Goal: Information Seeking & Learning: Learn about a topic

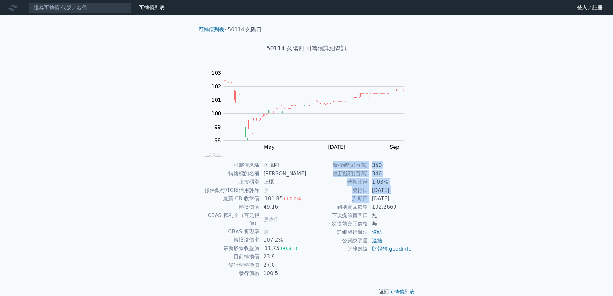
drag, startPoint x: 375, startPoint y: 198, endPoint x: 415, endPoint y: 213, distance: 42.2
click at [415, 213] on div "可轉債名稱 久陽四 轉換標的名稱 久陽 上市櫃別 上櫃 擔保銀行/TCRI信用評等 無 最新 CB 收盤價 101.85 (+0.2%) 轉換價值 49.16…" at bounding box center [306, 219] width 227 height 117
drag, startPoint x: 373, startPoint y: 164, endPoint x: 387, endPoint y: 163, distance: 13.6
click at [387, 163] on td "350" at bounding box center [390, 165] width 44 height 8
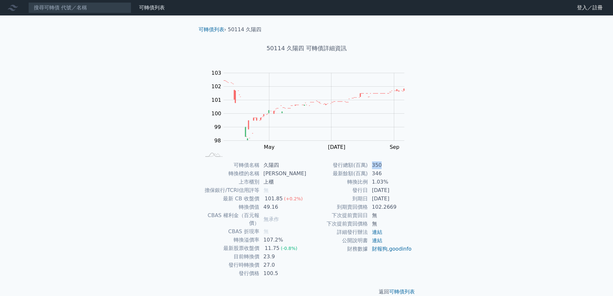
click at [387, 163] on td "350" at bounding box center [390, 165] width 44 height 8
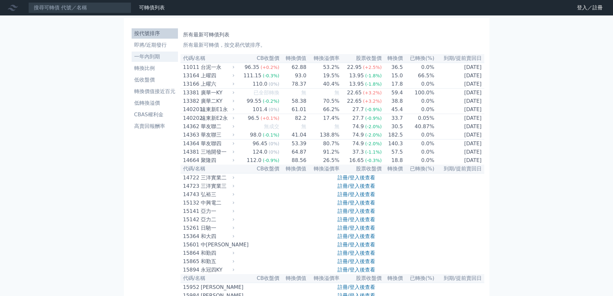
click at [149, 55] on li "一年內到期" at bounding box center [155, 57] width 46 height 8
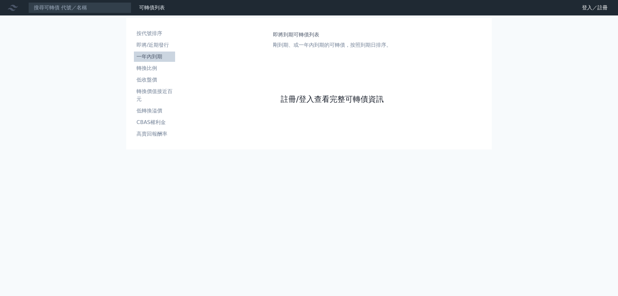
click at [296, 102] on link "註冊/登入查看完整可轉債資訊" at bounding box center [332, 99] width 103 height 10
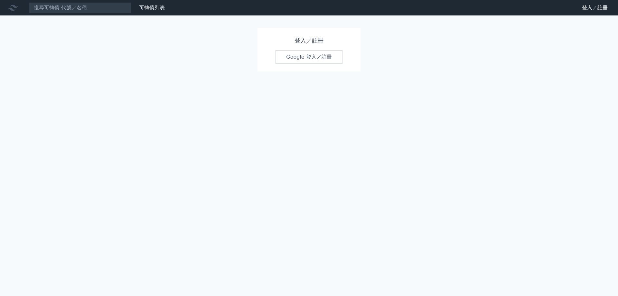
click at [316, 56] on link "Google 登入／註冊" at bounding box center [309, 57] width 67 height 14
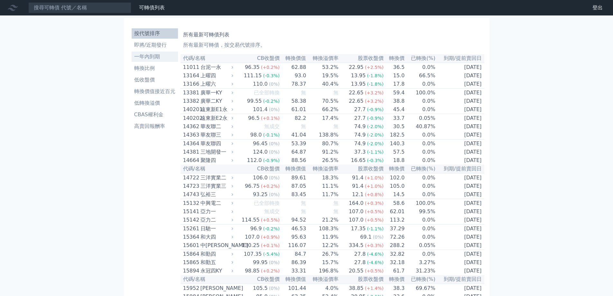
click at [154, 56] on li "一年內到期" at bounding box center [155, 57] width 46 height 8
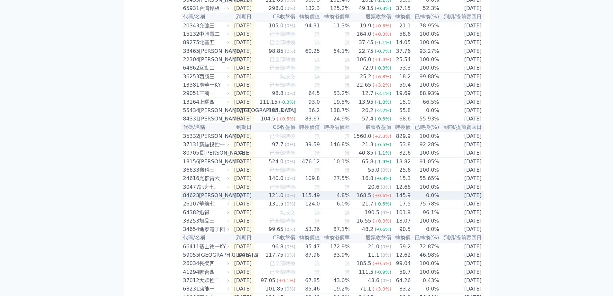
scroll to position [483, 0]
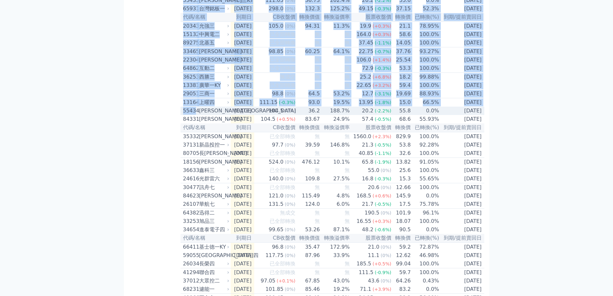
drag, startPoint x: 178, startPoint y: 152, endPoint x: 179, endPoint y: 156, distance: 4.9
click at [194, 150] on div "按代號排序 即將/近期發行 一年內到期 轉換比例 低收盤價 轉換價值接近百元 低轉換溢價 CBAS權利金 高賣回報酬率 即將到期可轉債列表 剛到期、或一年內到…" at bounding box center [306, 79] width 355 height 1078
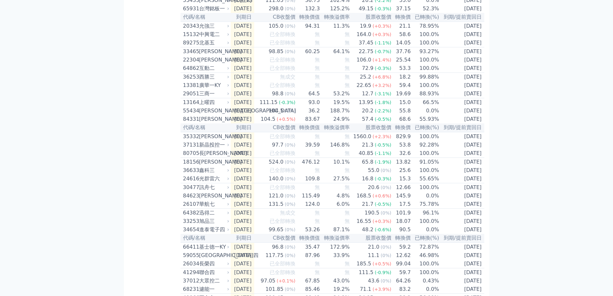
click at [157, 161] on div "按代號排序 即將/近期發行 一年內到期 轉換比例 低收盤價 轉換價值接近百元 低轉換溢價 CBAS權利金 高賣回報酬率" at bounding box center [155, 79] width 52 height 1073
drag, startPoint x: 184, startPoint y: 152, endPoint x: 194, endPoint y: 151, distance: 10.3
click at [194, 115] on div "55434" at bounding box center [190, 111] width 14 height 8
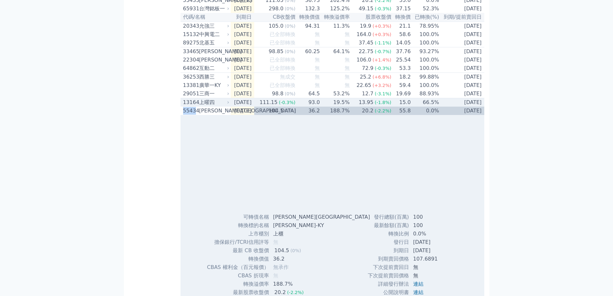
copy div "5543"
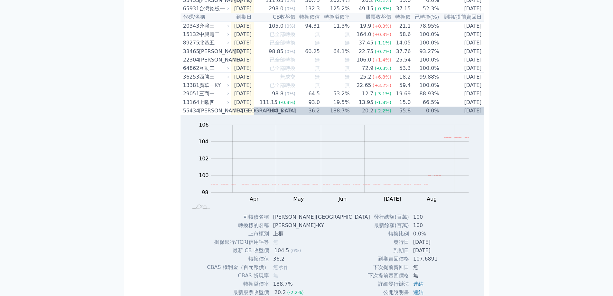
click at [564, 117] on div "可轉債列表 財務數據 可轉債列表 財務數據 登出 登出 按代號排序 即將/近期發行 一年內到期 轉換比例 低收盤價 轉換價值接近百元 低轉換溢價" at bounding box center [306, 176] width 613 height 1319
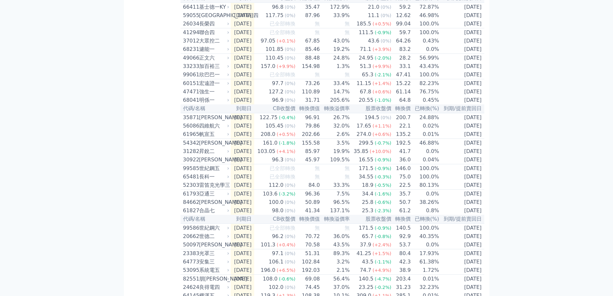
scroll to position [934, 0]
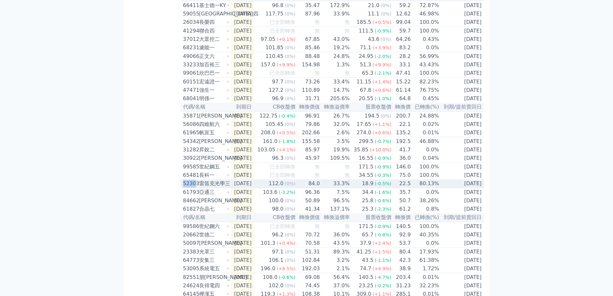
drag, startPoint x: 183, startPoint y: 249, endPoint x: 194, endPoint y: 249, distance: 11.9
click at [194, 188] on td "52303 雷笛克光學三" at bounding box center [206, 183] width 50 height 9
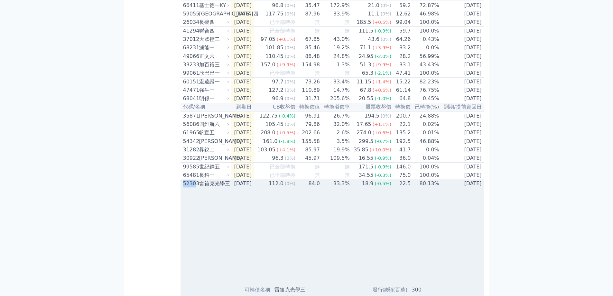
copy div "5230"
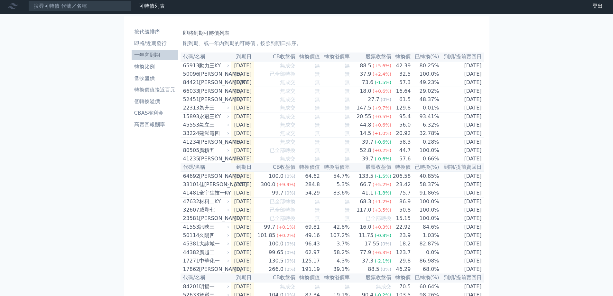
scroll to position [0, 0]
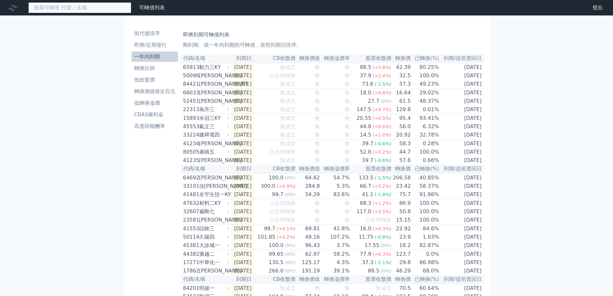
click at [92, 5] on input at bounding box center [79, 7] width 103 height 11
paste input "5230"
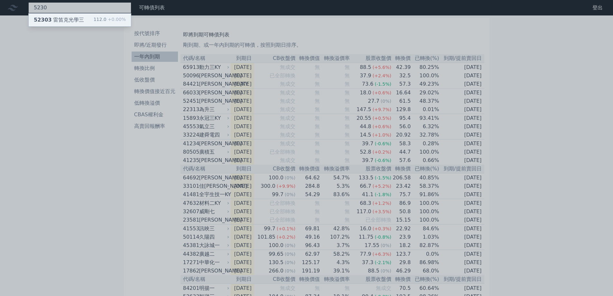
type input "5230"
click at [96, 18] on div "52303 雷笛克光學三 112.0 +0.00%" at bounding box center [80, 20] width 102 height 13
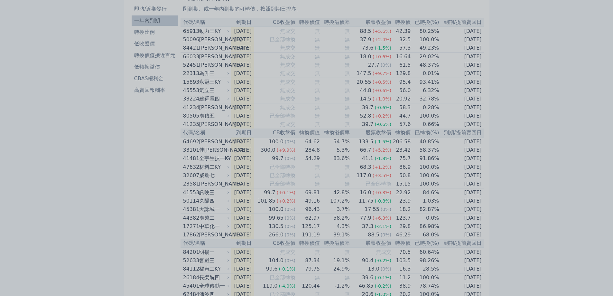
scroll to position [161, 0]
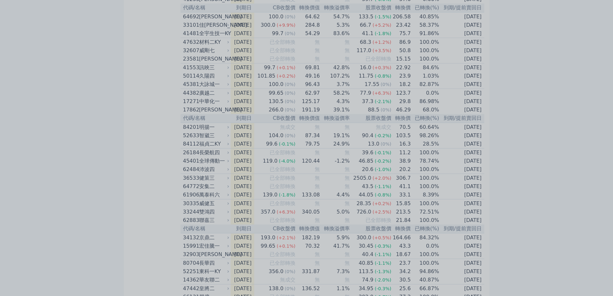
click at [102, 183] on div at bounding box center [306, 148] width 613 height 296
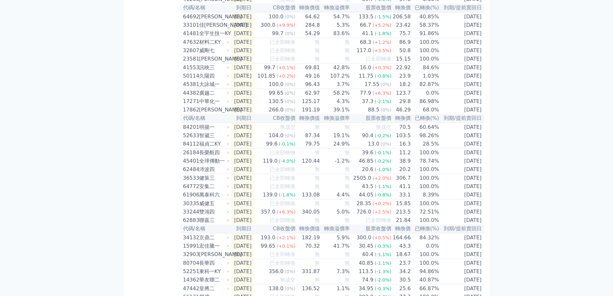
scroll to position [0, 0]
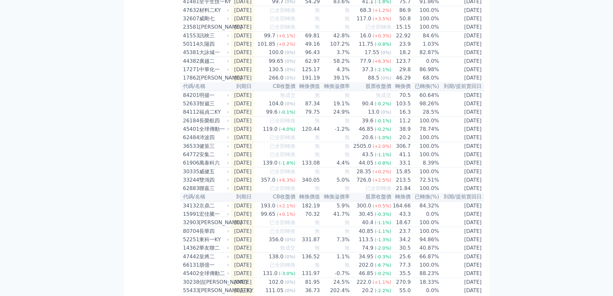
scroll to position [225, 0]
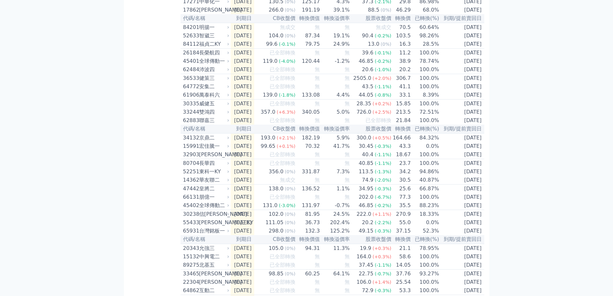
scroll to position [290, 0]
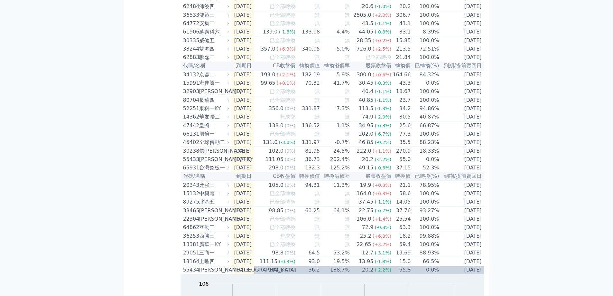
scroll to position [0, 0]
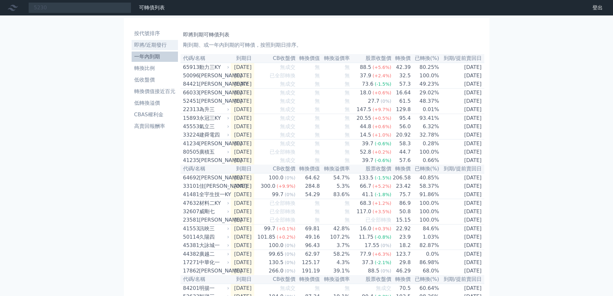
click at [161, 44] on li "即將/近期發行" at bounding box center [155, 45] width 46 height 8
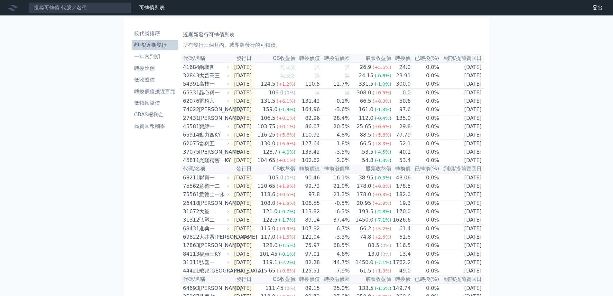
click at [23, 167] on div "可轉債列表 財務數據 可轉債列表 財務數據 登出 登出 按代號排序 即將/近期發行 一年內到期 轉換比例 低收盤價 轉換價值接近百元 低轉換溢價" at bounding box center [306, 227] width 613 height 455
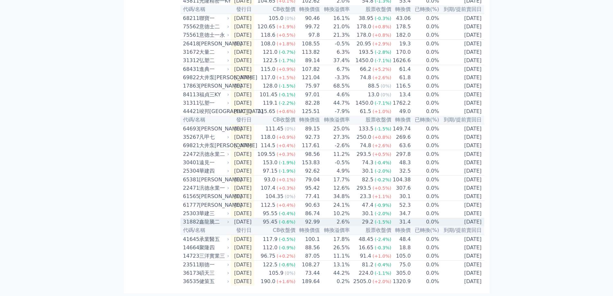
scroll to position [189, 0]
drag, startPoint x: 110, startPoint y: 259, endPoint x: 97, endPoint y: 194, distance: 65.8
drag, startPoint x: 13, startPoint y: 193, endPoint x: 22, endPoint y: 135, distance: 59.4
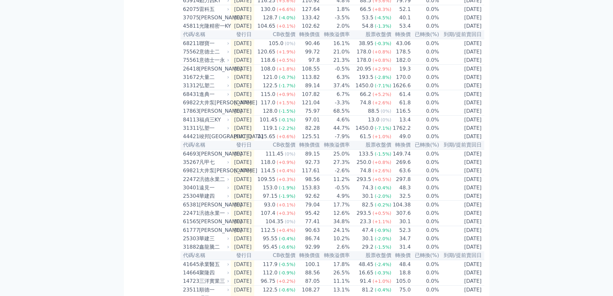
scroll to position [0, 0]
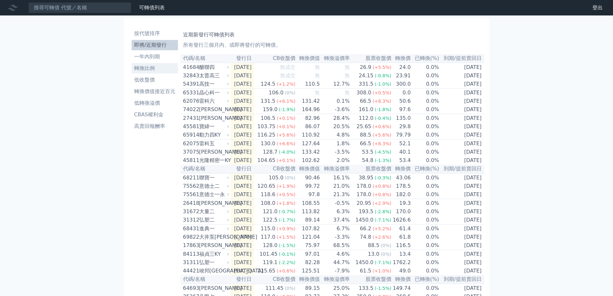
click at [157, 71] on li "轉換比例" at bounding box center [155, 68] width 46 height 8
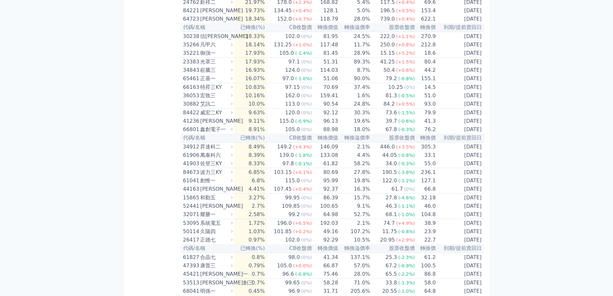
scroll to position [1669, 0]
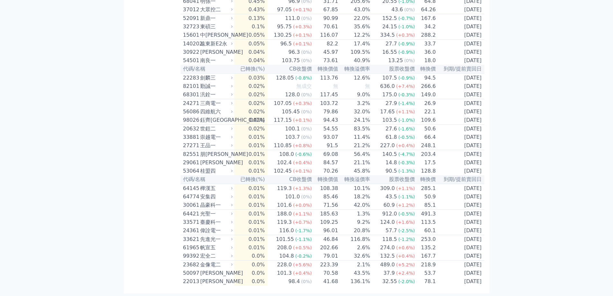
drag, startPoint x: 581, startPoint y: 84, endPoint x: 544, endPoint y: 0, distance: 91.5
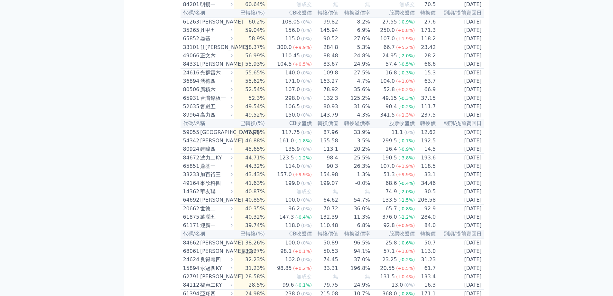
drag, startPoint x: 92, startPoint y: 227, endPoint x: 100, endPoint y: 201, distance: 27.0
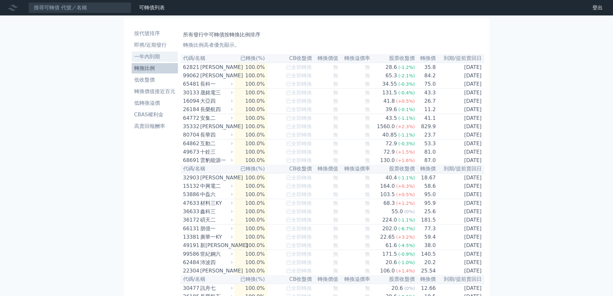
click at [159, 57] on li "一年內到期" at bounding box center [155, 57] width 46 height 8
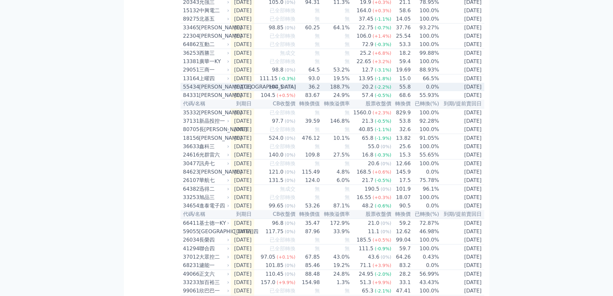
scroll to position [515, 0]
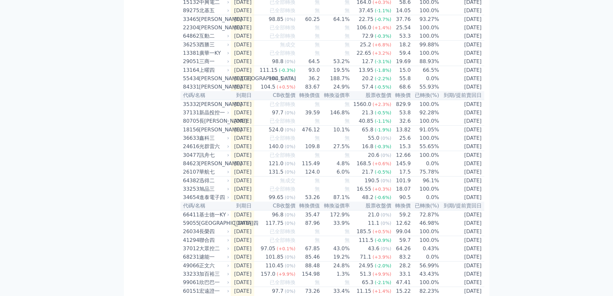
click at [33, 99] on div "可轉債列表 財務數據 可轉債列表 財務數據 登出 登出 按代號排序 即將/近期發行 一年內到期 轉換比例 低收盤價 轉換價值接近百元 低轉換溢價" at bounding box center [306, 39] width 613 height 1109
click at [22, 198] on div "可轉債列表 財務數據 可轉債列表 財務數據 登出 登出 按代號排序 即將/近期發行 一年內到期 轉換比例 低收盤價 轉換價值接近百元 低轉換溢價" at bounding box center [306, 39] width 613 height 1109
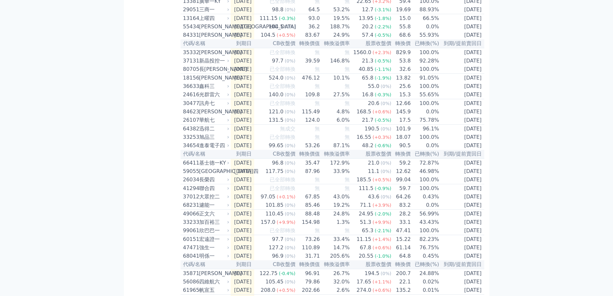
scroll to position [579, 0]
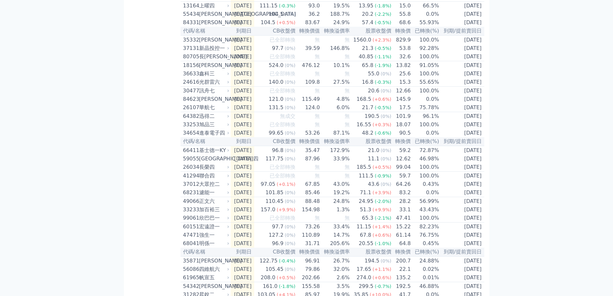
drag, startPoint x: 55, startPoint y: 177, endPoint x: 65, endPoint y: 181, distance: 11.0
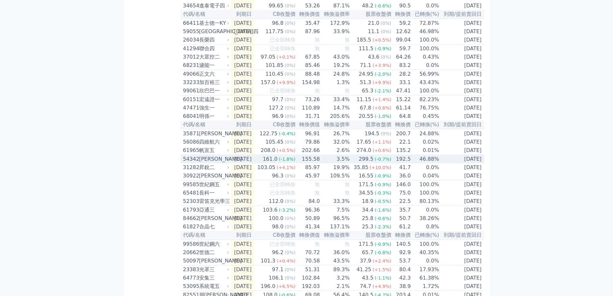
scroll to position [708, 0]
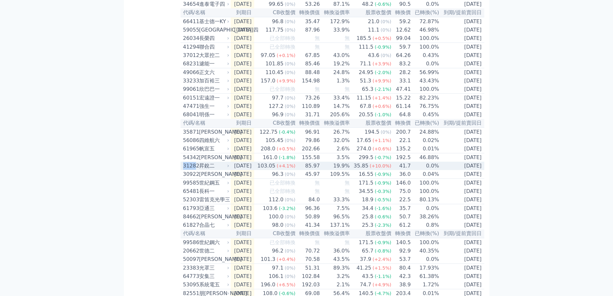
drag, startPoint x: 181, startPoint y: 227, endPoint x: 196, endPoint y: 227, distance: 15.1
click at [196, 170] on td "31282 昇銳二" at bounding box center [206, 166] width 50 height 8
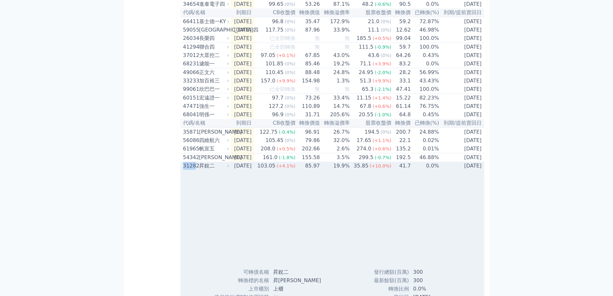
copy div "3128"
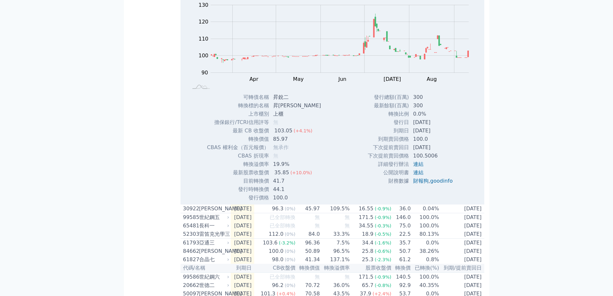
scroll to position [934, 0]
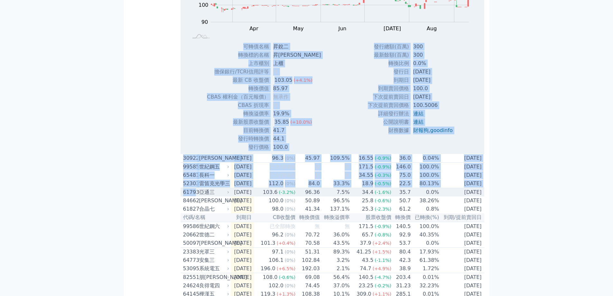
drag, startPoint x: 192, startPoint y: 260, endPoint x: 195, endPoint y: 259, distance: 3.3
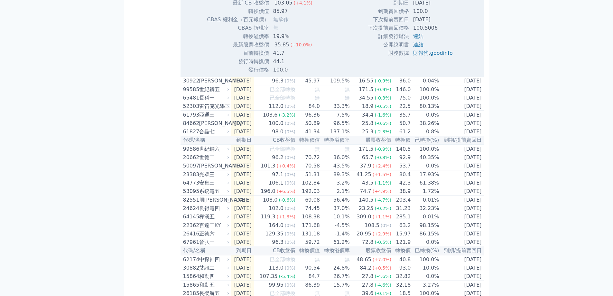
scroll to position [1030, 0]
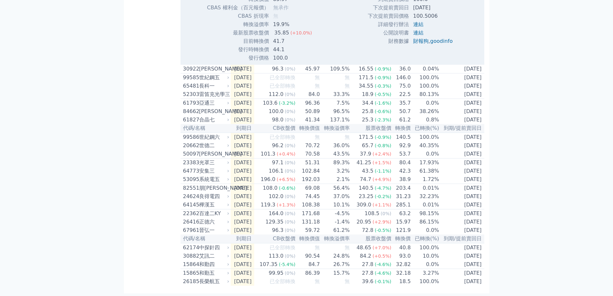
drag, startPoint x: 30, startPoint y: 122, endPoint x: 34, endPoint y: 123, distance: 4.9
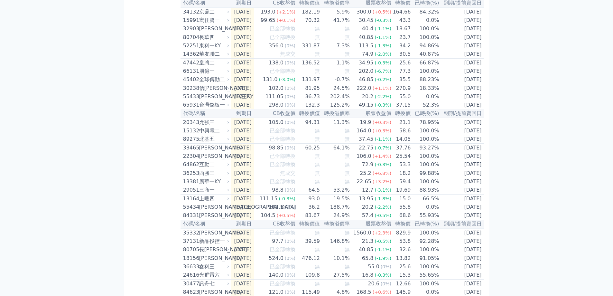
scroll to position [362, 0]
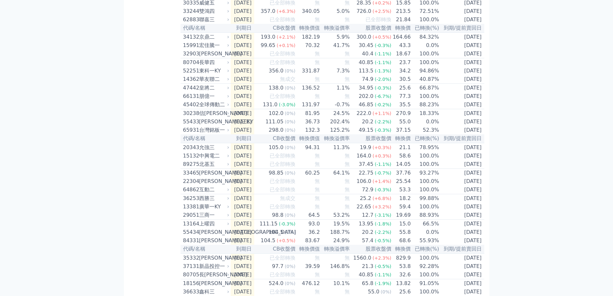
click at [43, 54] on div "可轉債列表 財務數據 可轉債列表 財務數據 登出 登出 按代號排序 即將/近期發行 一年內到期 轉換比例 低收盤價 轉換價值接近百元 低轉換溢價" at bounding box center [306, 297] width 613 height 1319
click at [3, 108] on div "可轉債列表 財務數據 可轉債列表 財務數據 登出 登出 按代號排序 即將/近期發行 一年內到期 轉換比例 低收盤價 轉換價值接近百元 低轉換溢價" at bounding box center [306, 297] width 613 height 1319
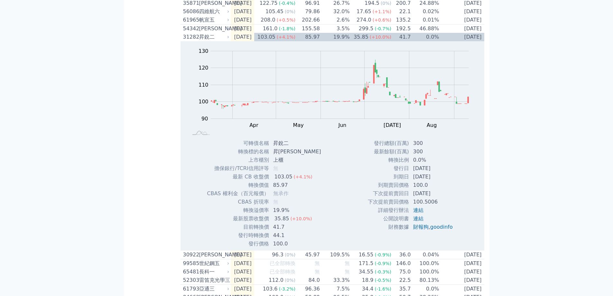
scroll to position [844, 0]
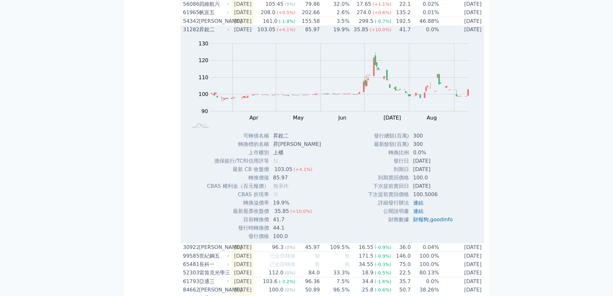
click at [329, 34] on td "19.9%" at bounding box center [335, 29] width 30 height 8
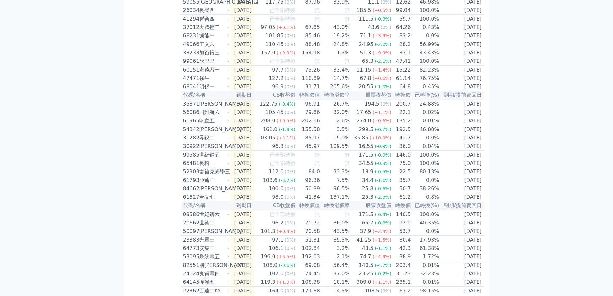
scroll to position [732, 0]
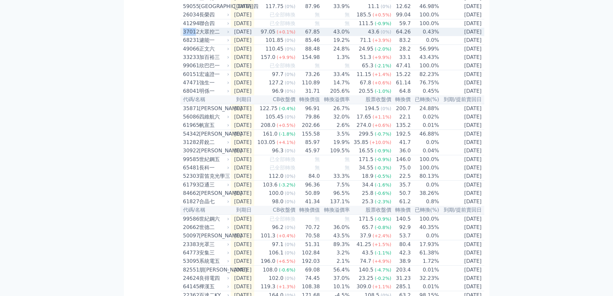
drag, startPoint x: 181, startPoint y: 86, endPoint x: 195, endPoint y: 86, distance: 14.5
click at [195, 36] on td "37012 大眾控二" at bounding box center [206, 32] width 50 height 8
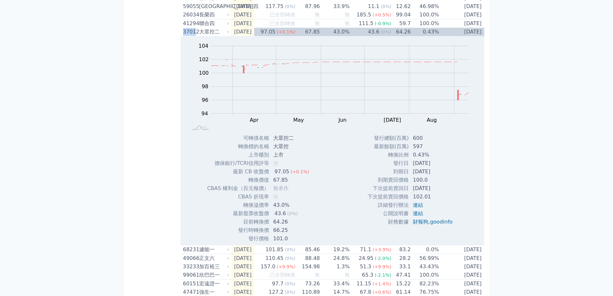
copy div "3701"
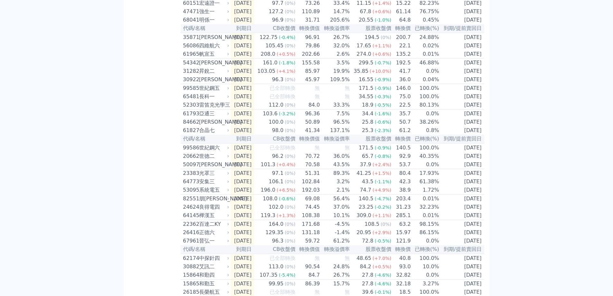
scroll to position [1054, 0]
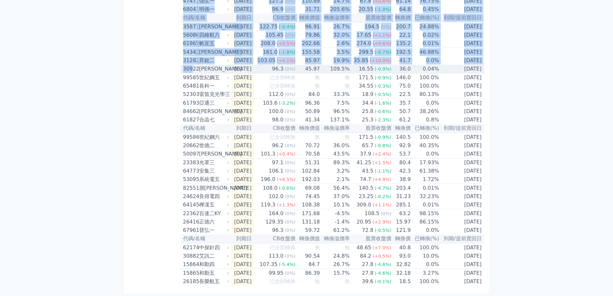
drag, startPoint x: 179, startPoint y: 100, endPoint x: 192, endPoint y: 100, distance: 12.9
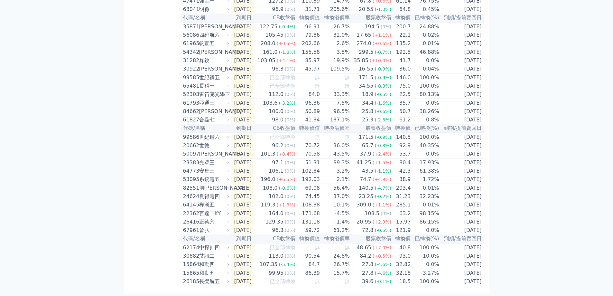
drag, startPoint x: 92, startPoint y: 153, endPoint x: 191, endPoint y: 198, distance: 109.2
drag, startPoint x: 0, startPoint y: 98, endPoint x: 9, endPoint y: 97, distance: 8.7
